Goal: Check status

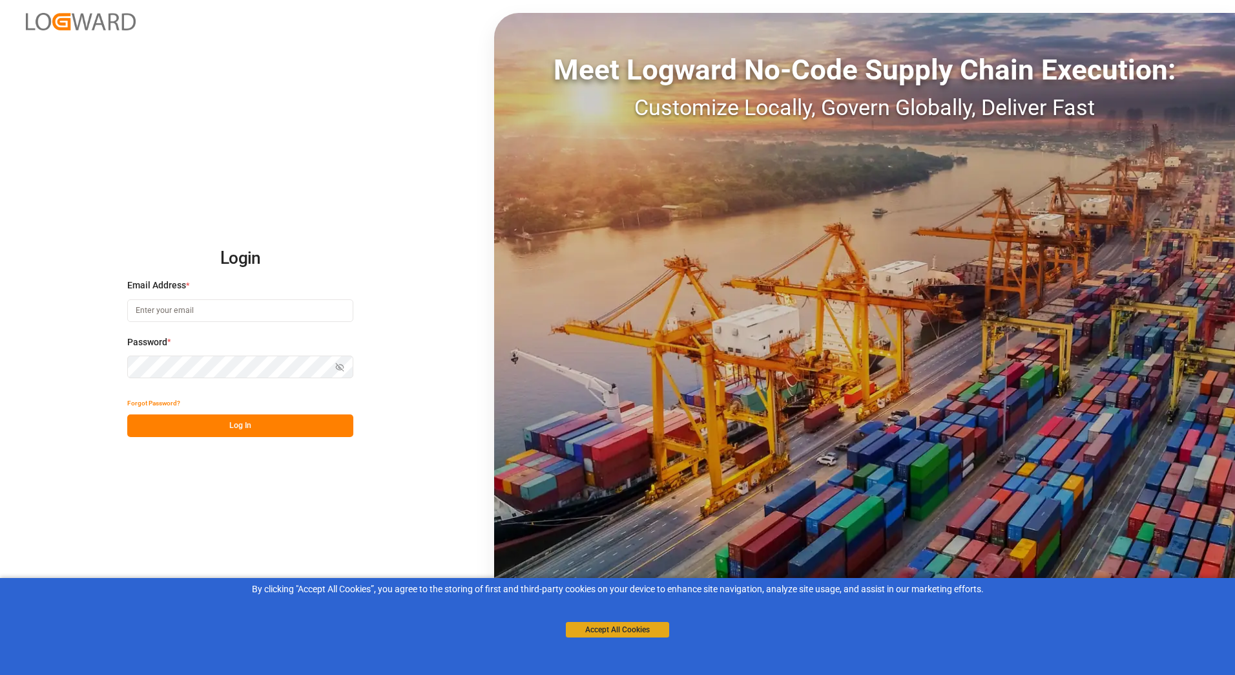
type input "[PERSON_NAME][EMAIL_ADDRESS][PERSON_NAME][DOMAIN_NAME]"
click at [631, 630] on button "Accept All Cookies" at bounding box center [617, 630] width 103 height 16
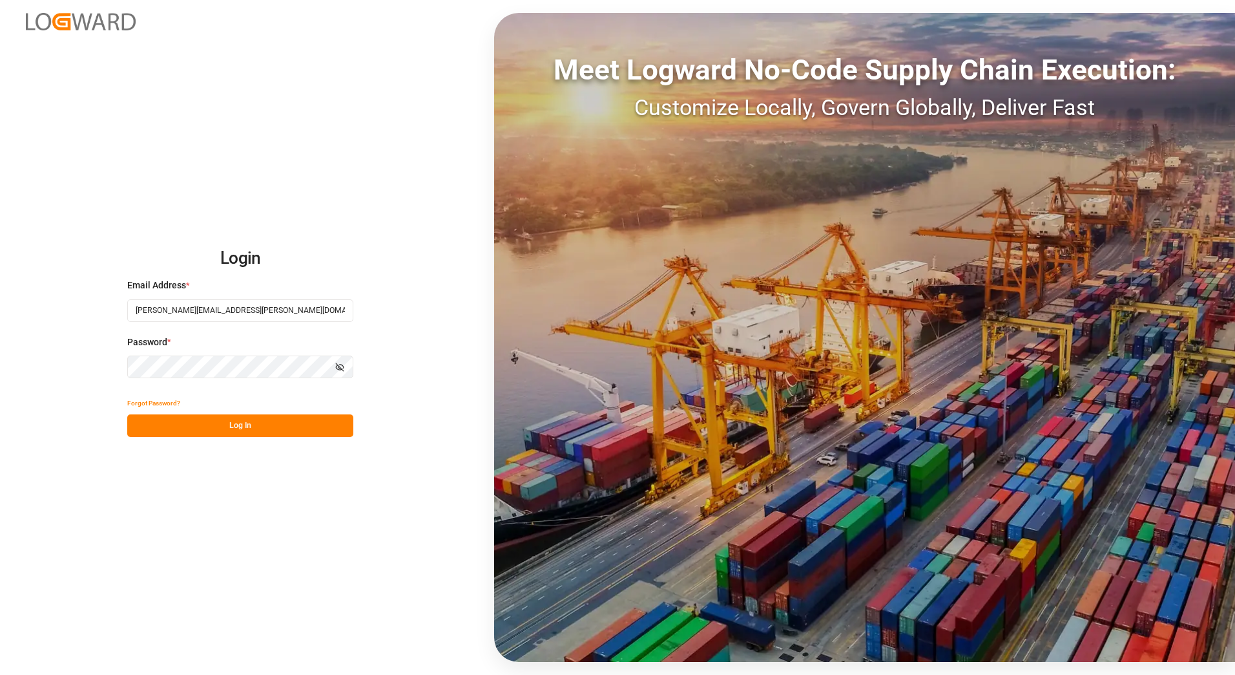
click at [231, 425] on button "Log In" at bounding box center [240, 425] width 226 height 23
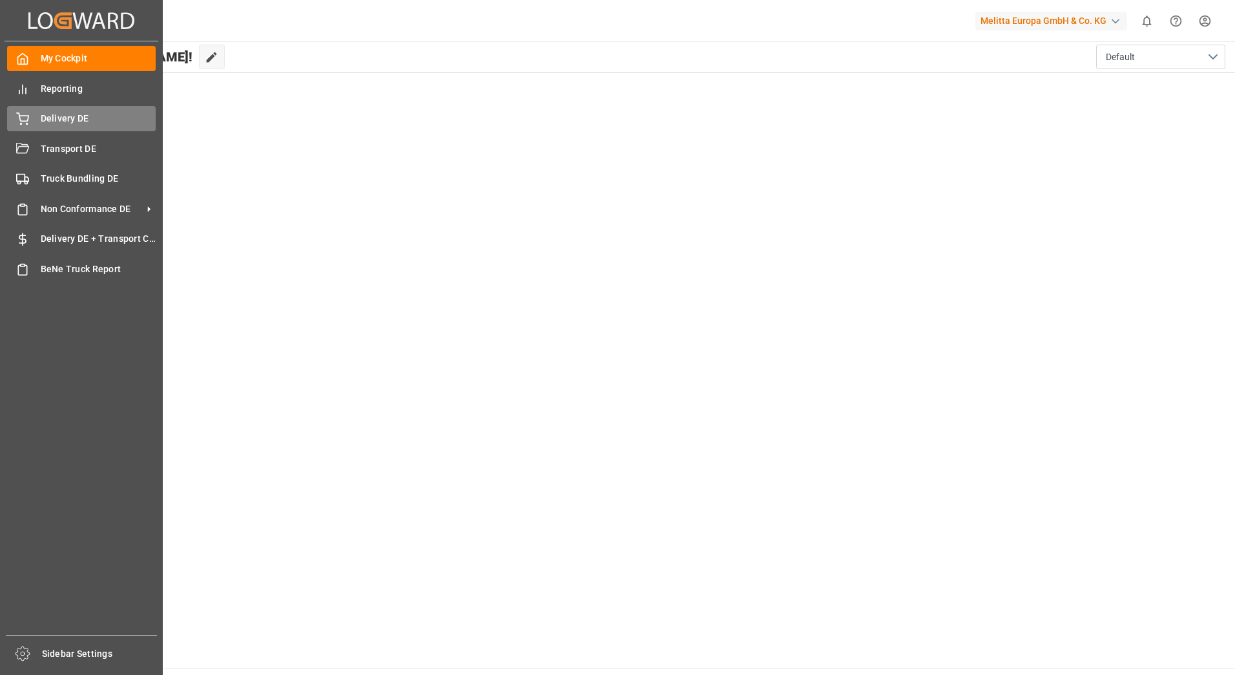
click at [25, 116] on icon at bounding box center [23, 117] width 12 height 8
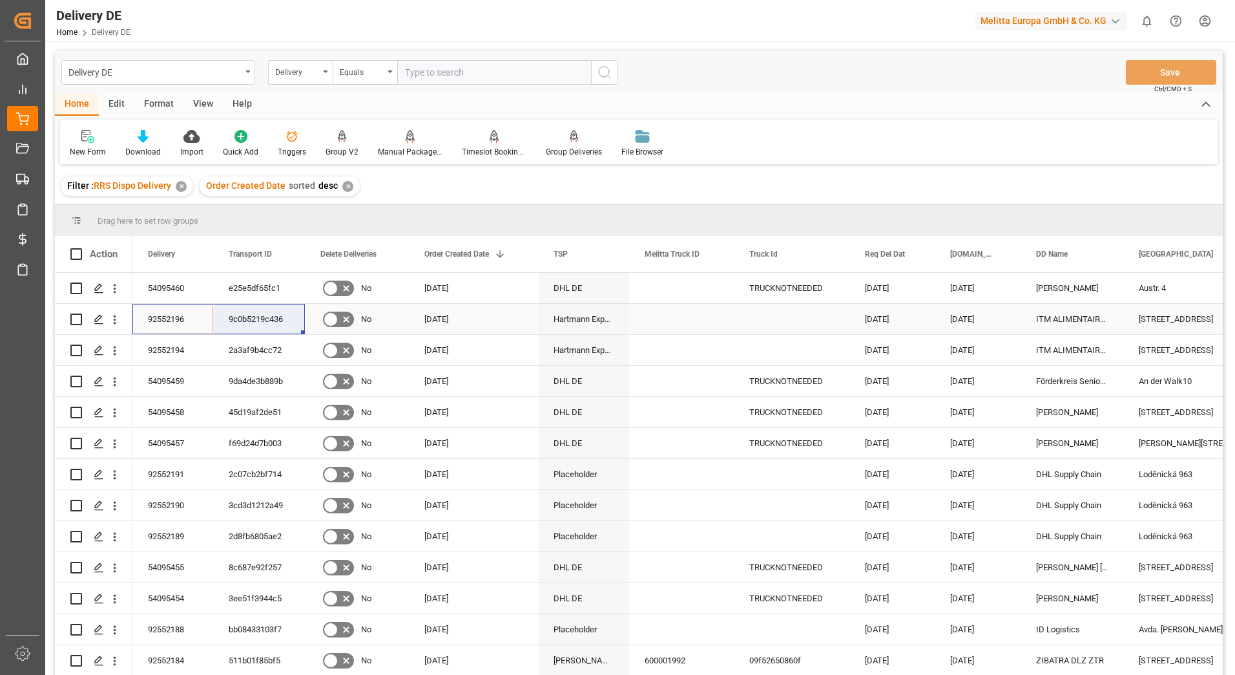
drag, startPoint x: 158, startPoint y: 315, endPoint x: 235, endPoint y: 311, distance: 77.0
drag, startPoint x: 153, startPoint y: 346, endPoint x: 240, endPoint y: 343, distance: 86.6
